Goal: Find specific page/section: Find specific page/section

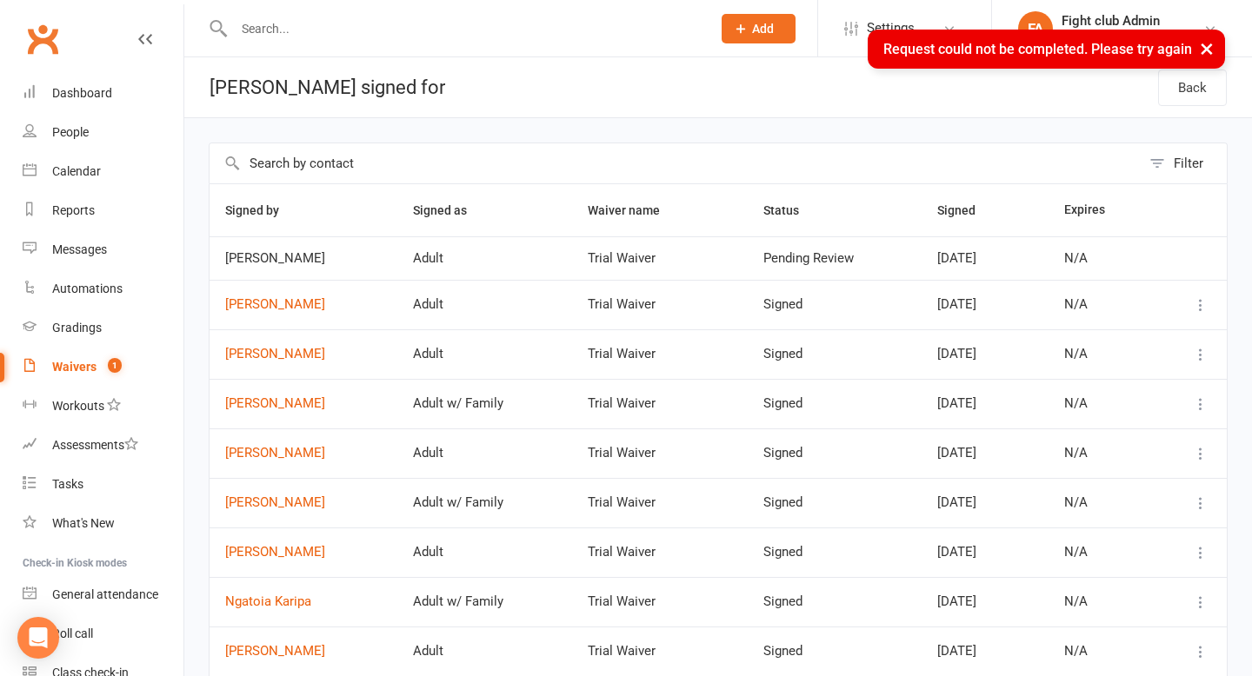
click at [549, 30] on div "× Request could not be completed. Please try again" at bounding box center [614, 30] width 1229 height 0
click at [474, 30] on div "× Request could not be completed. Please try again" at bounding box center [614, 30] width 1229 height 0
click at [375, 27] on input "text" at bounding box center [464, 29] width 470 height 24
click at [362, 30] on div "× Request could not be completed. Please try again" at bounding box center [614, 30] width 1229 height 0
click at [213, 30] on div "× Request could not be completed. Please try again" at bounding box center [614, 30] width 1229 height 0
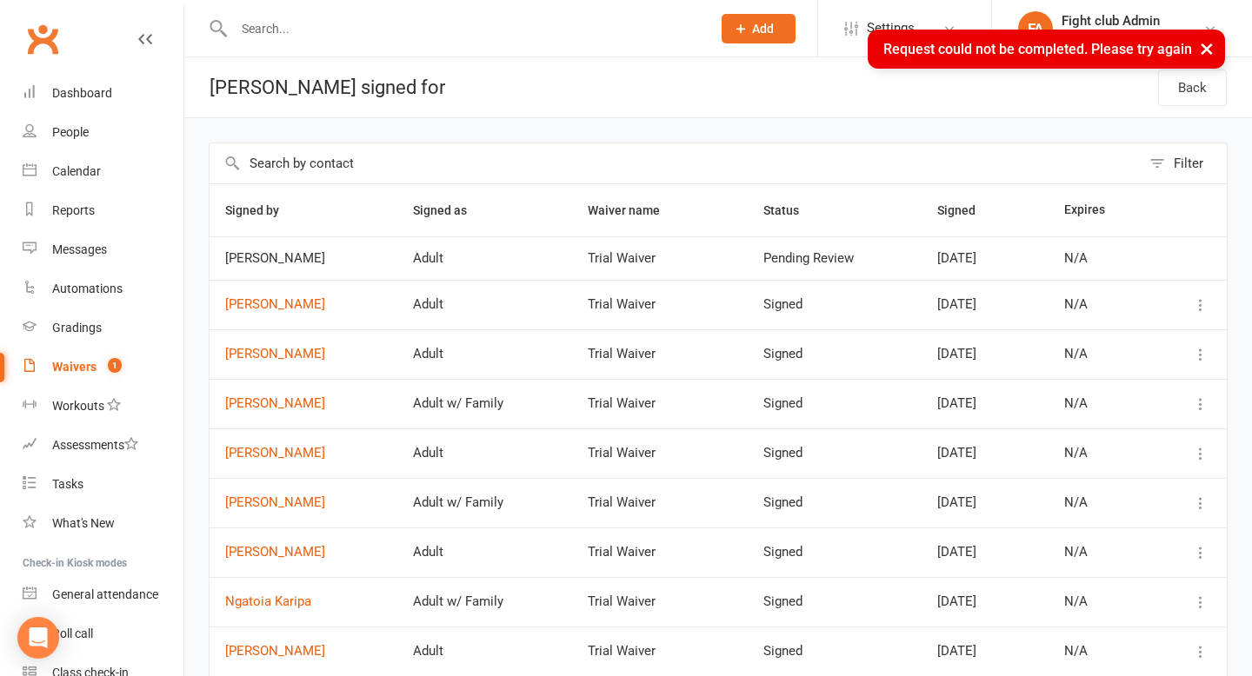
click at [266, 23] on input "text" at bounding box center [464, 29] width 470 height 24
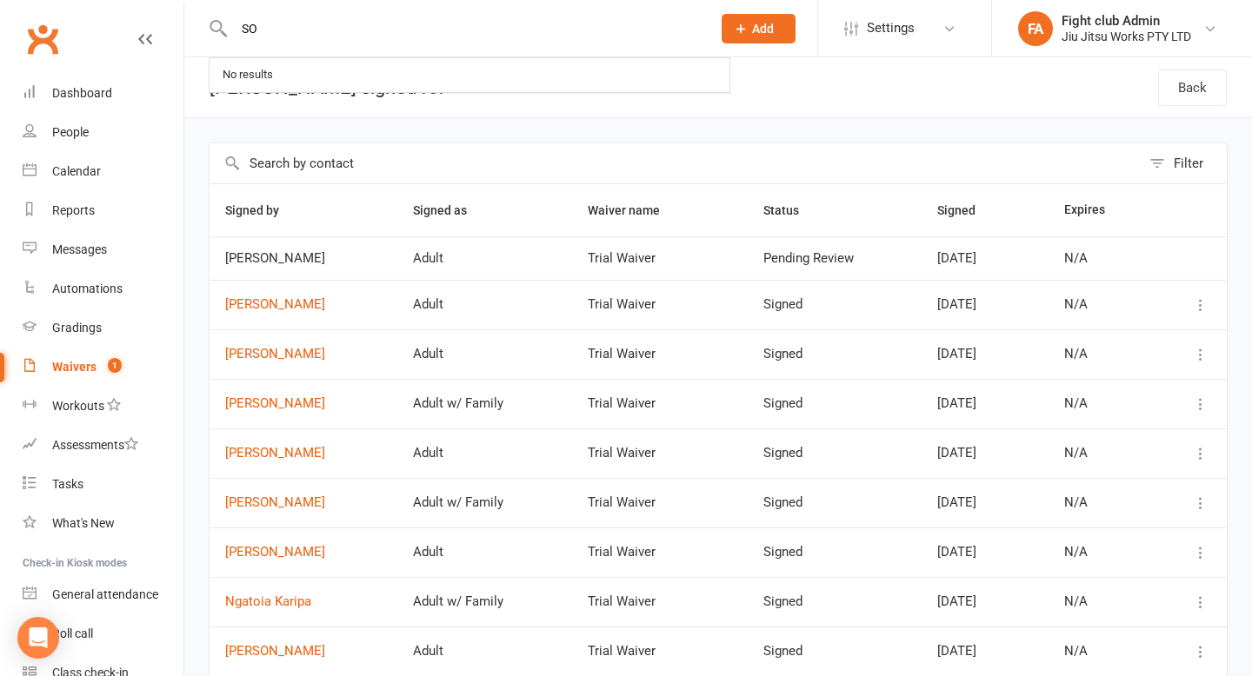
type input "S"
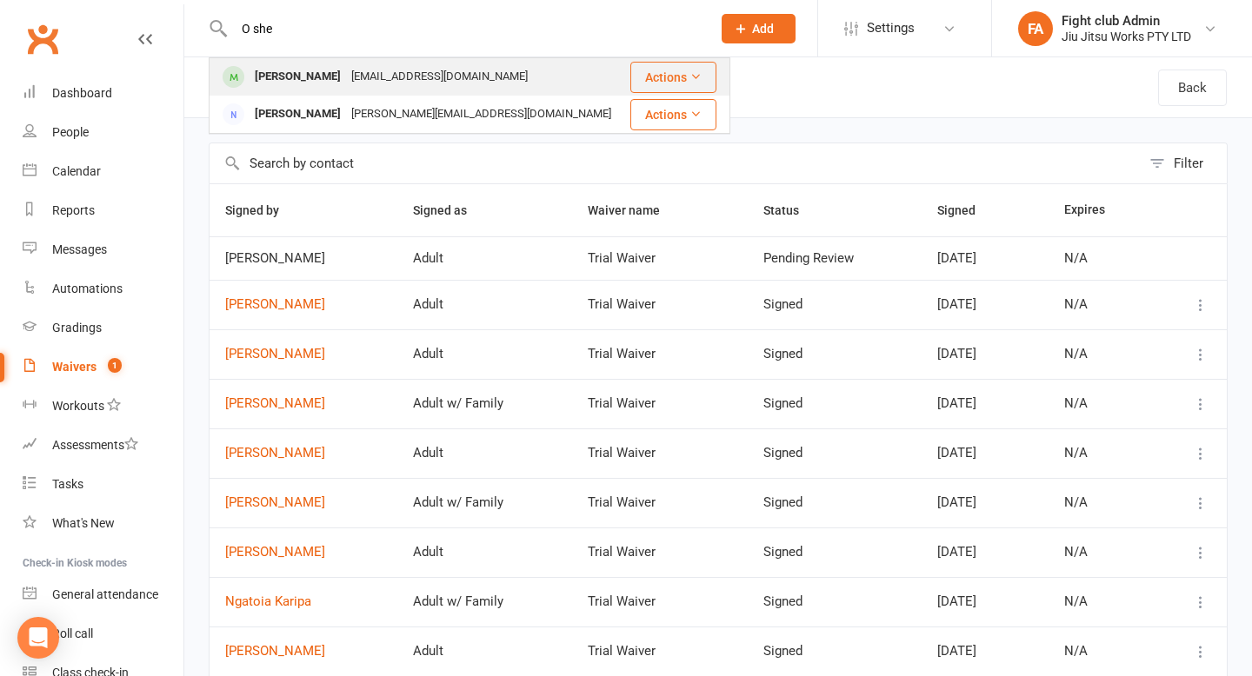
type input "O she"
click at [287, 80] on div "[PERSON_NAME]" at bounding box center [297, 76] width 96 height 25
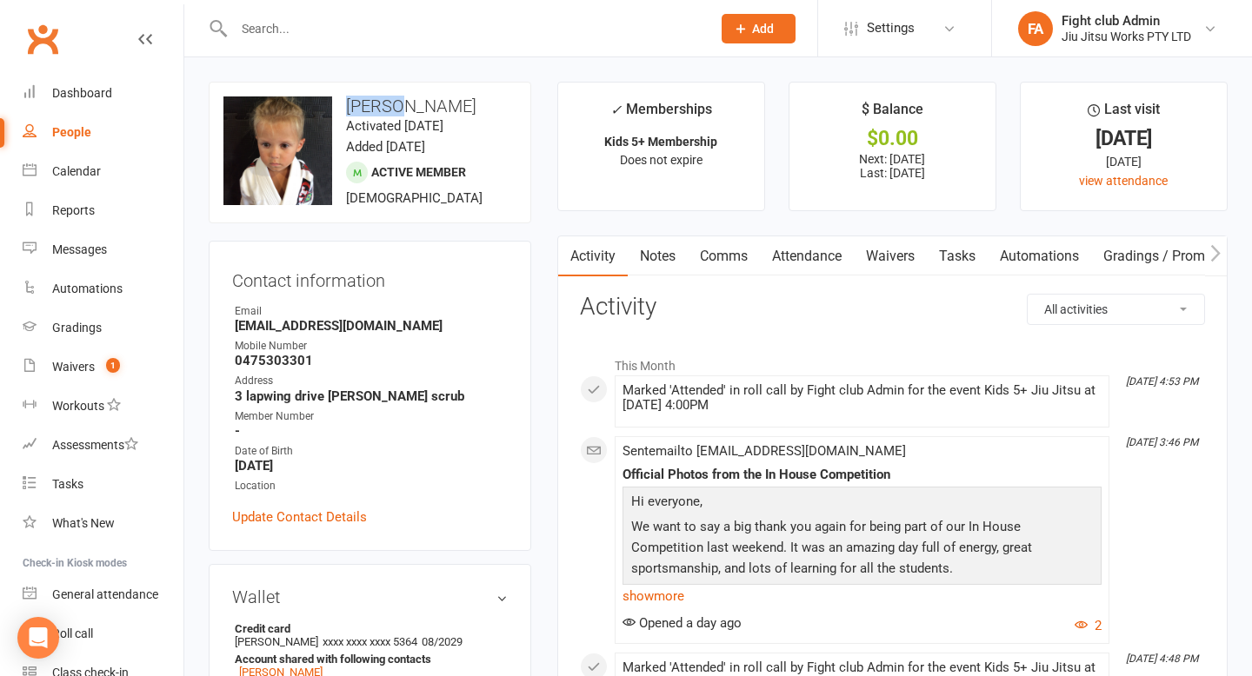
drag, startPoint x: 342, startPoint y: 101, endPoint x: 396, endPoint y: 102, distance: 53.9
click at [396, 102] on h3 "[PERSON_NAME]" at bounding box center [369, 105] width 293 height 19
copy h3 "[PERSON_NAME]"
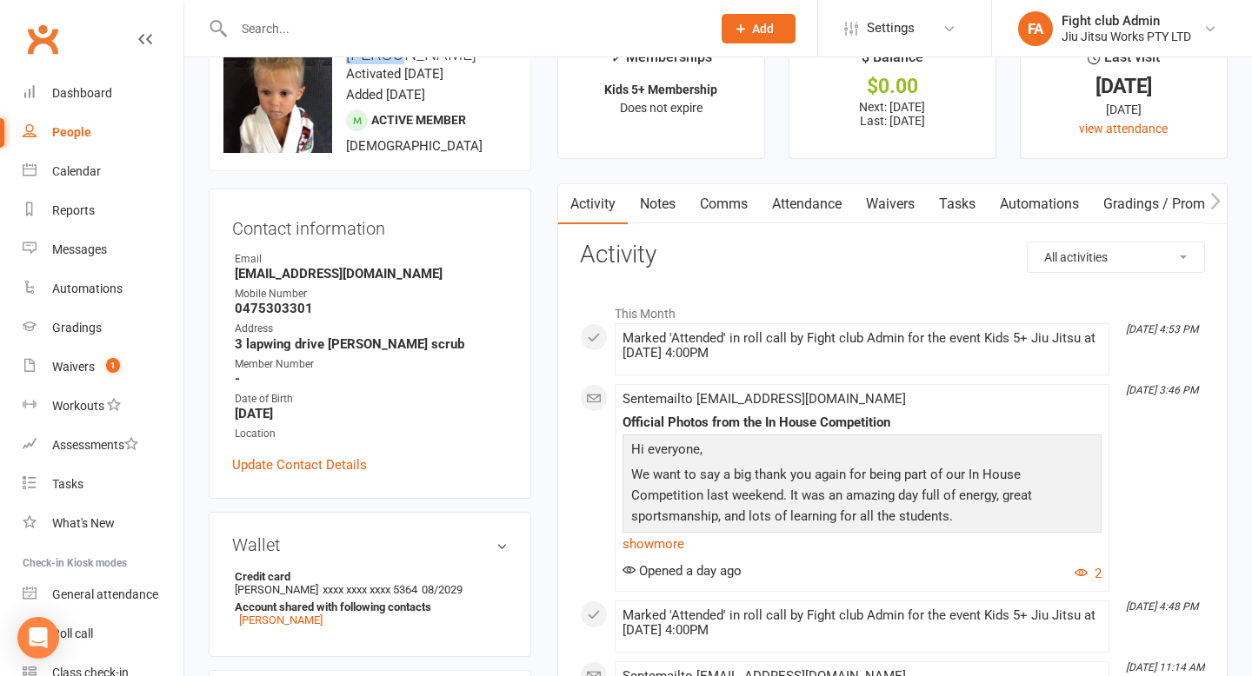
scroll to position [86, 0]
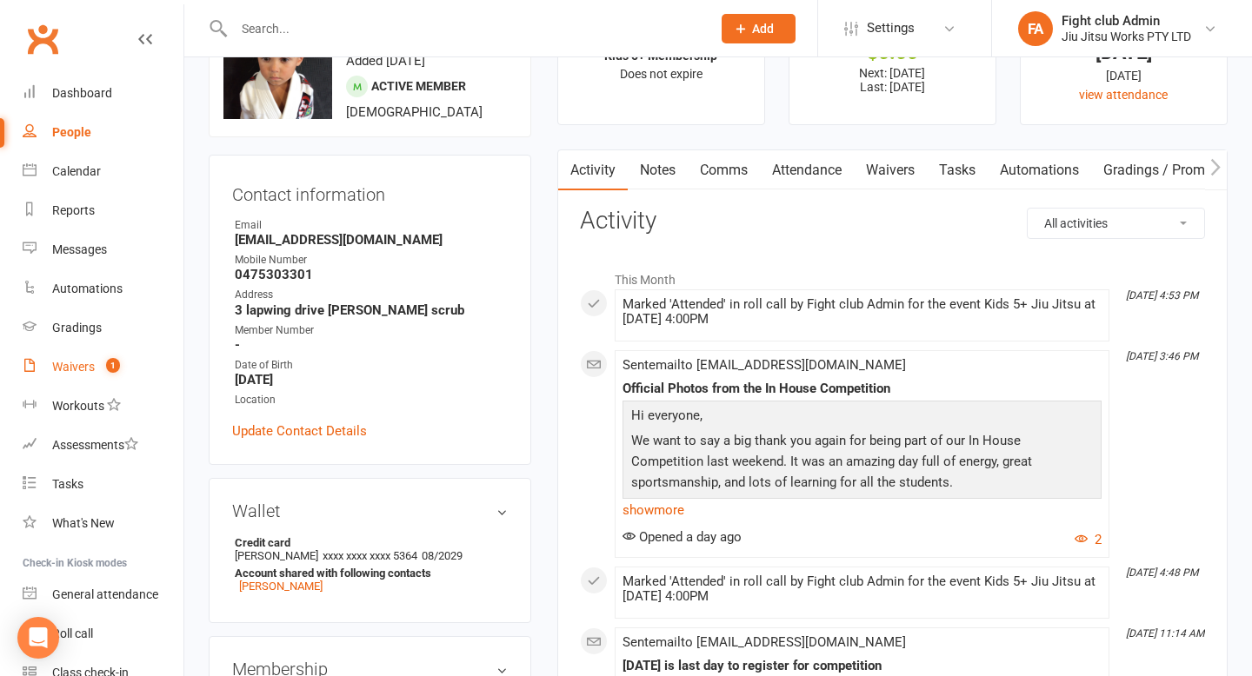
click at [99, 364] on count-badge "1" at bounding box center [108, 367] width 23 height 14
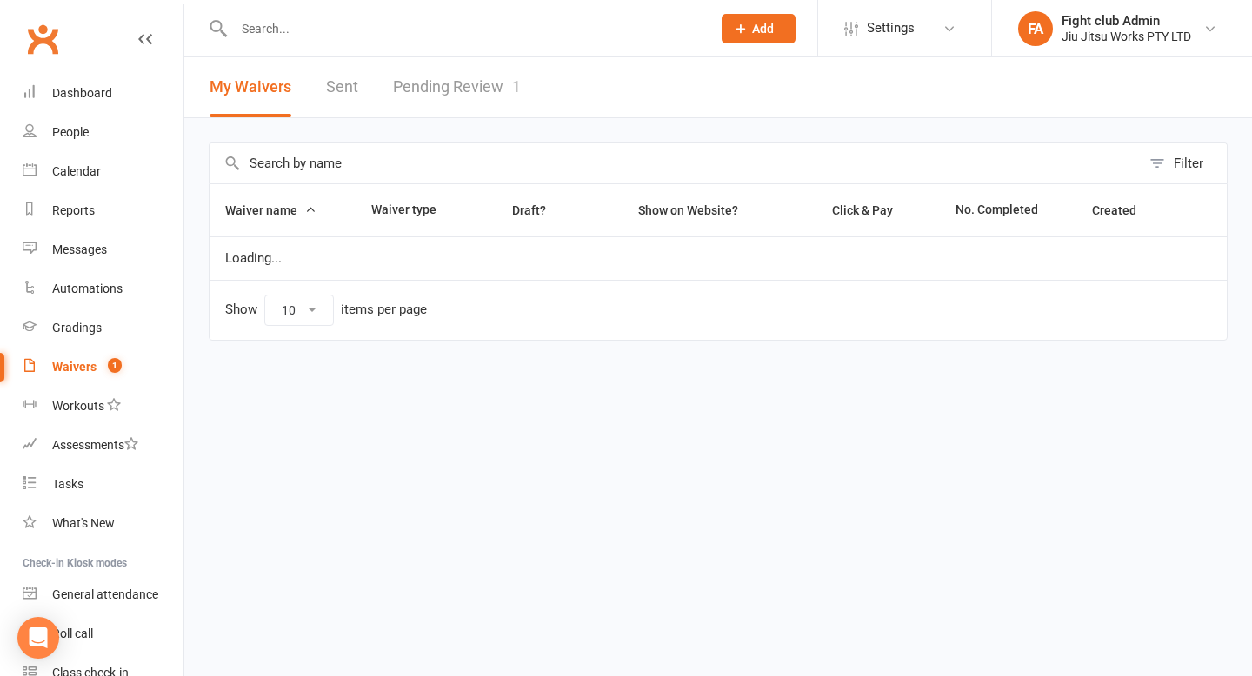
click at [488, 85] on link "Pending Review 1" at bounding box center [457, 87] width 128 height 60
